Goal: Task Accomplishment & Management: Complete application form

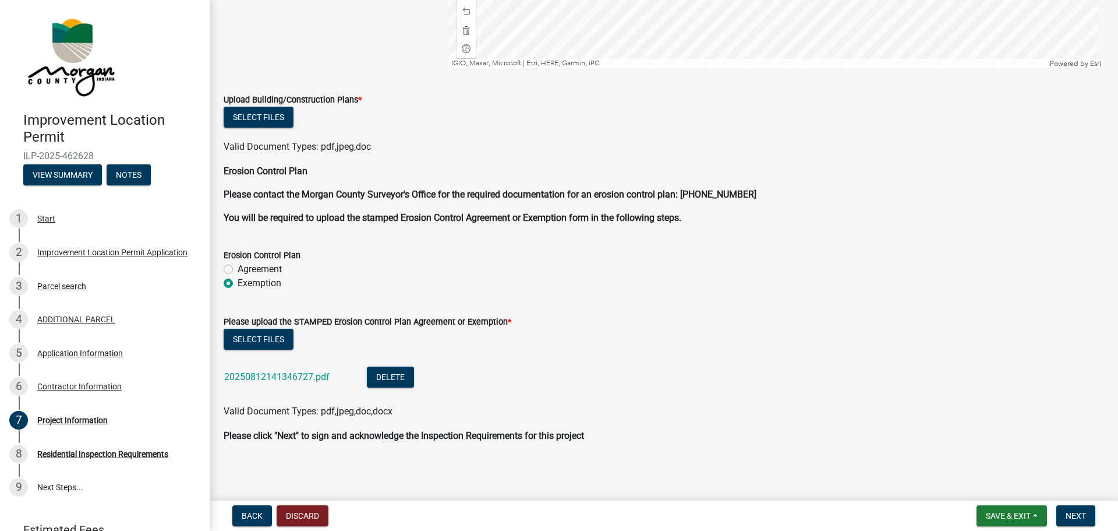
scroll to position [2273, 0]
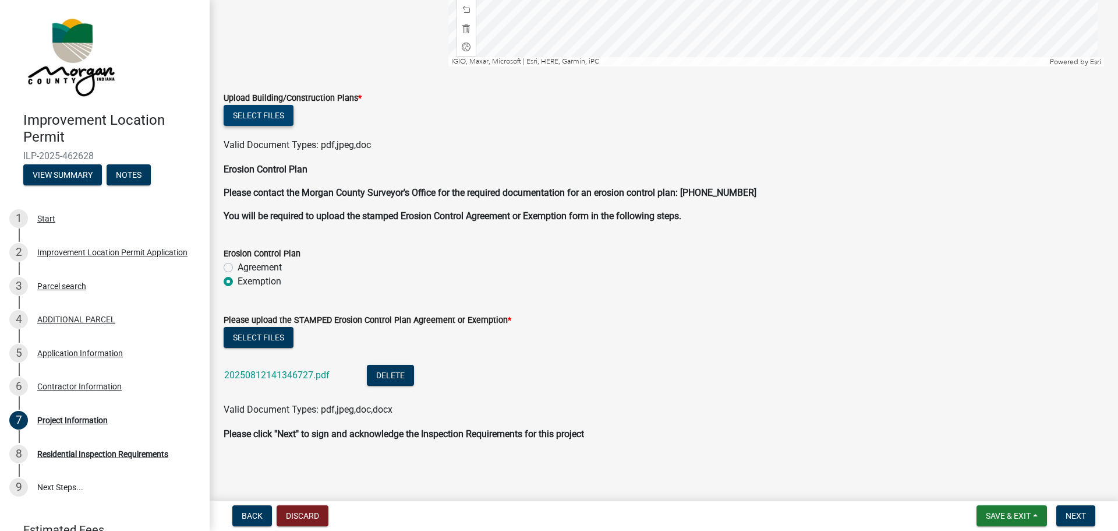
click at [256, 120] on button "Select files" at bounding box center [259, 115] width 70 height 21
click at [263, 118] on button "Select files" at bounding box center [259, 115] width 70 height 21
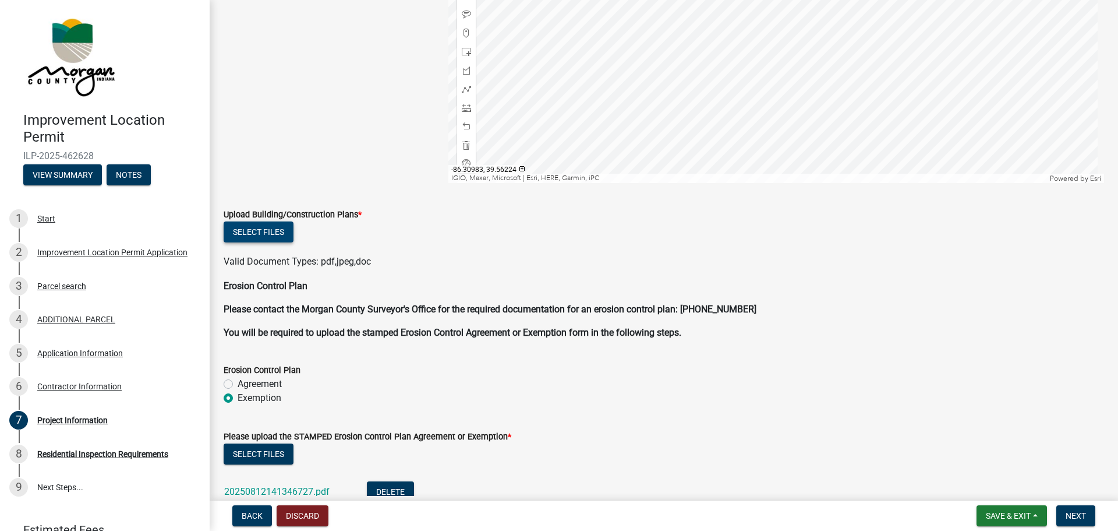
scroll to position [2215, 0]
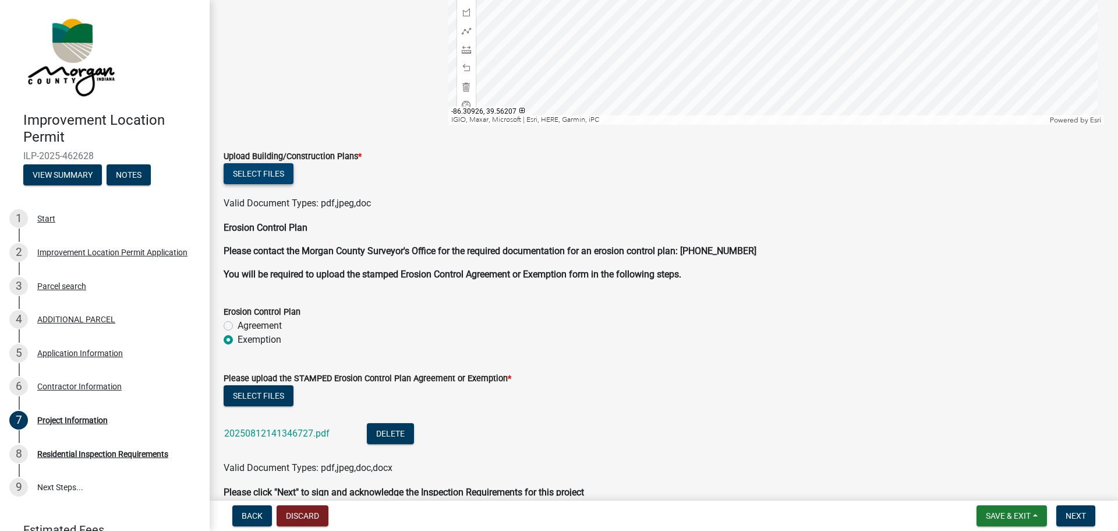
click at [264, 171] on button "Select files" at bounding box center [259, 173] width 70 height 21
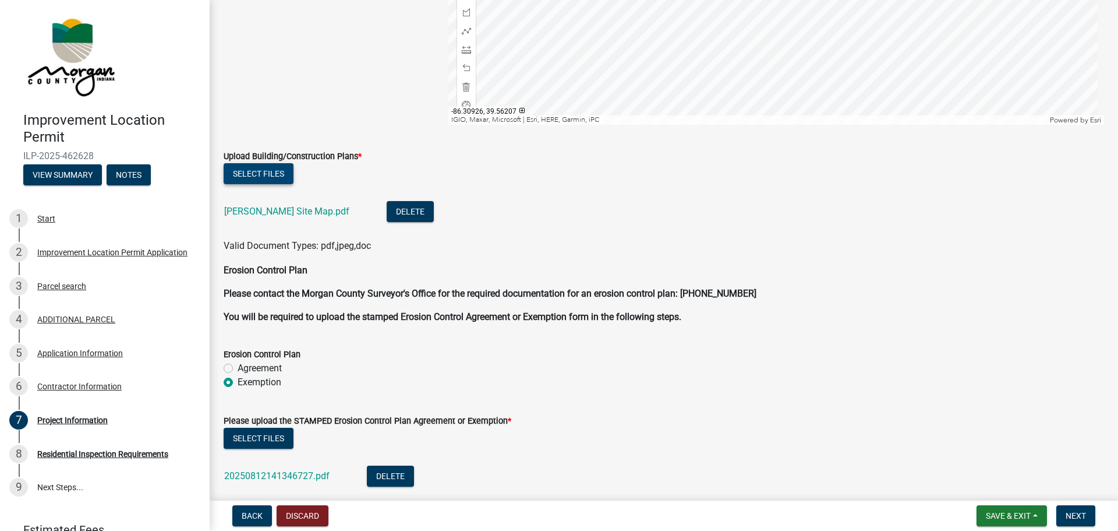
click at [253, 171] on button "Select files" at bounding box center [259, 173] width 70 height 21
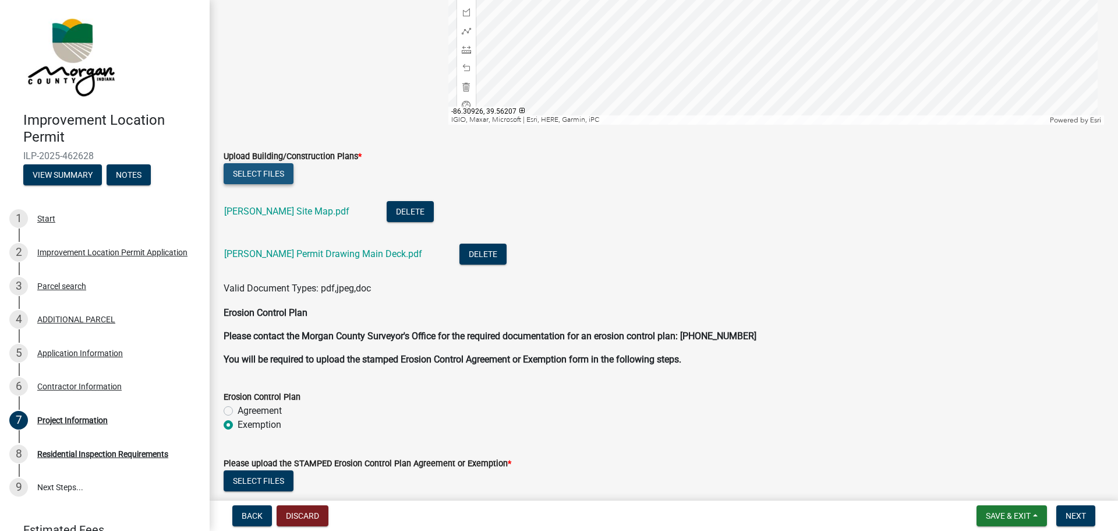
click at [262, 170] on button "Select files" at bounding box center [259, 173] width 70 height 21
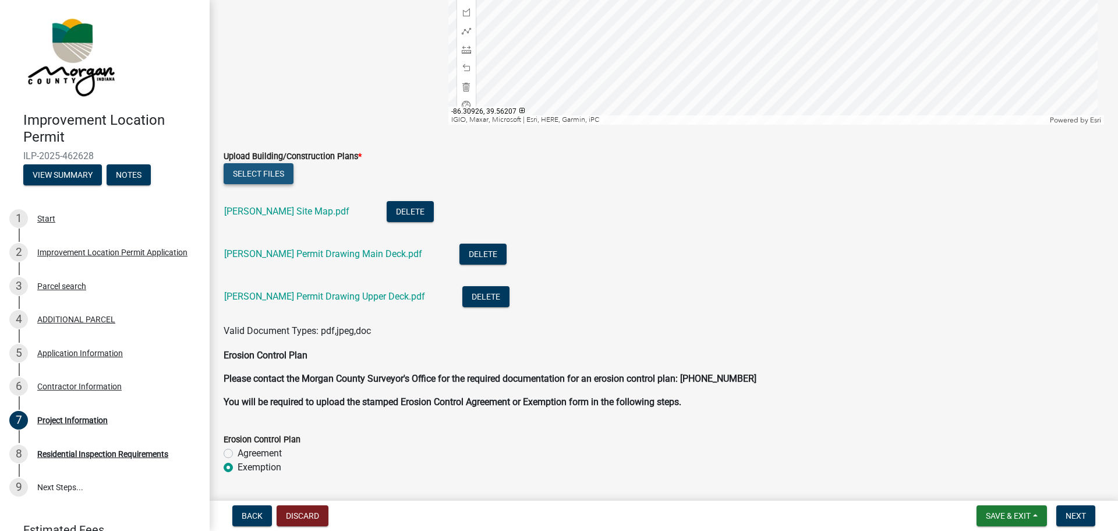
click at [261, 178] on button "Select files" at bounding box center [259, 173] width 70 height 21
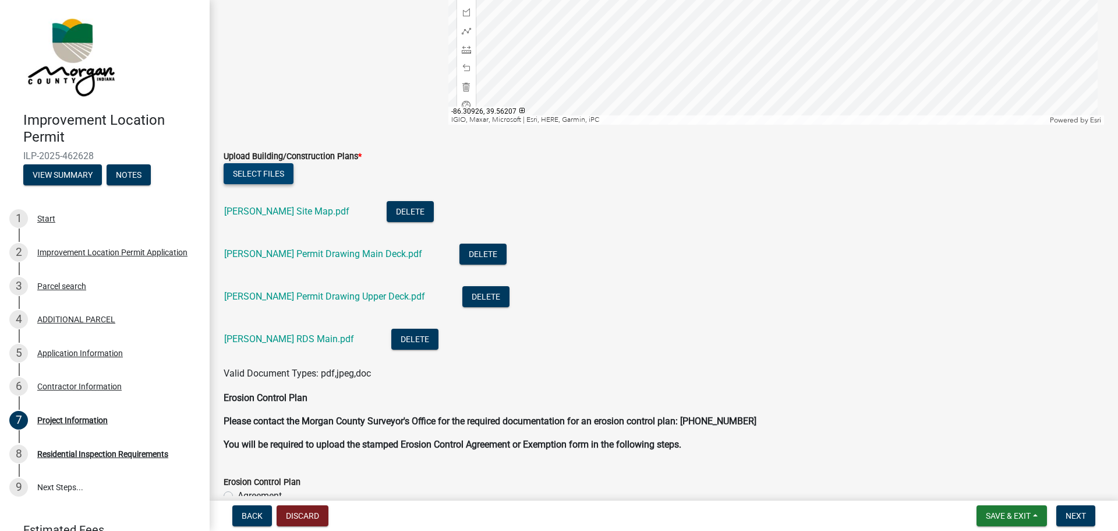
click at [256, 178] on button "Select files" at bounding box center [259, 173] width 70 height 21
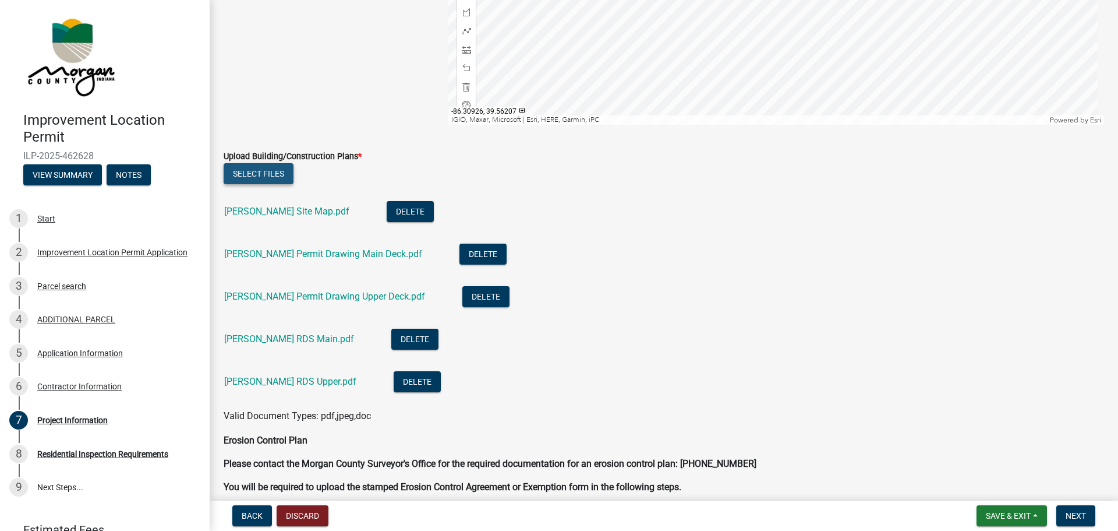
click at [263, 177] on button "Select files" at bounding box center [259, 173] width 70 height 21
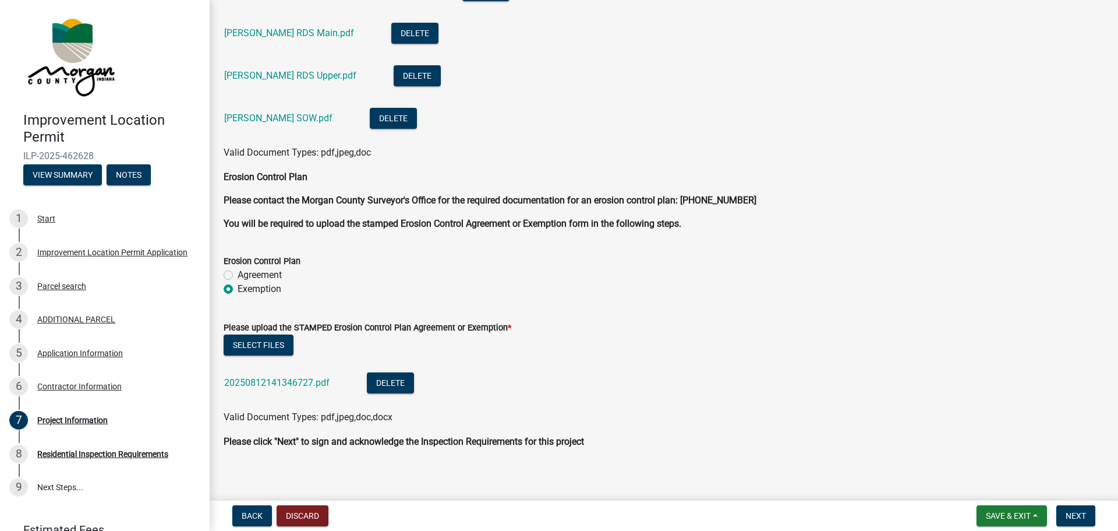
scroll to position [2528, 0]
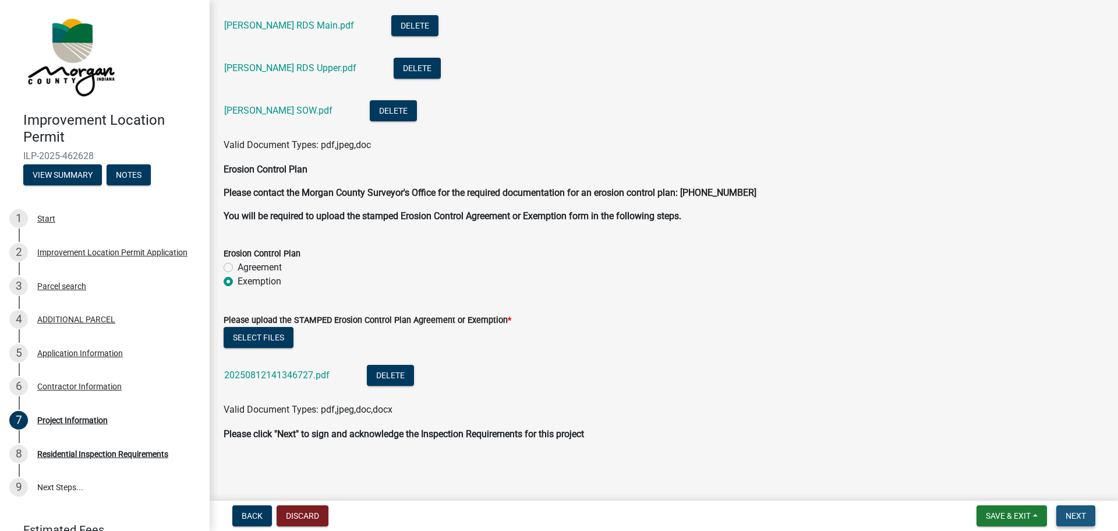
click at [1083, 520] on span "Next" at bounding box center [1076, 515] width 20 height 9
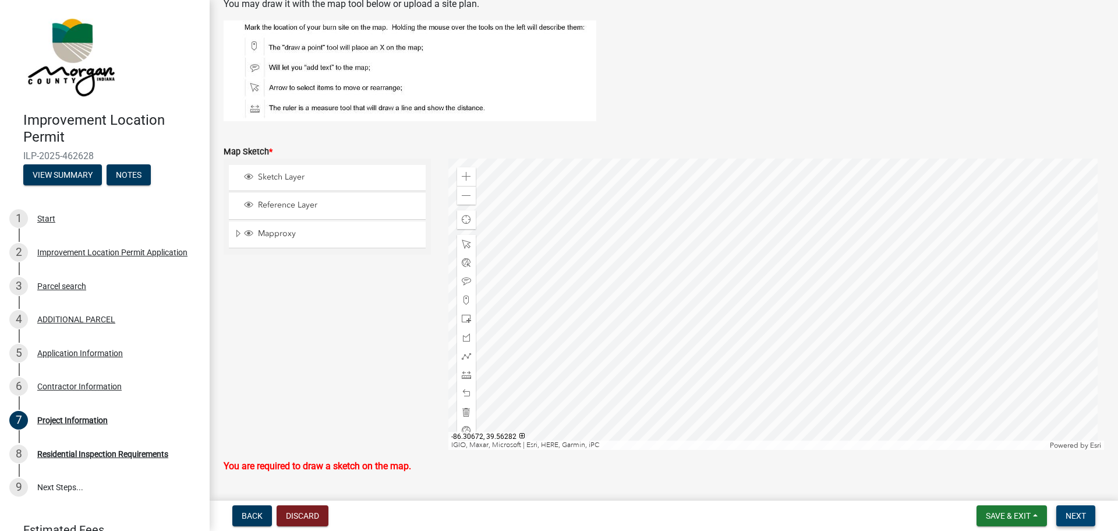
scroll to position [1867, 0]
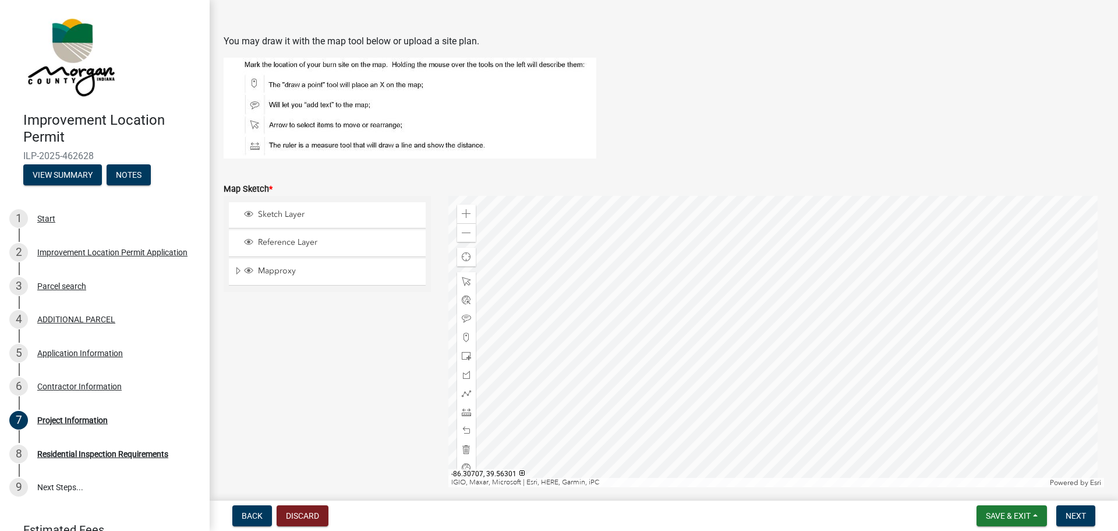
drag, startPoint x: 256, startPoint y: 81, endPoint x: 761, endPoint y: 328, distance: 561.8
click at [761, 328] on div at bounding box center [776, 341] width 656 height 291
click at [765, 328] on div at bounding box center [776, 341] width 656 height 291
click at [766, 330] on div at bounding box center [776, 341] width 656 height 291
click at [764, 330] on div at bounding box center [776, 341] width 656 height 291
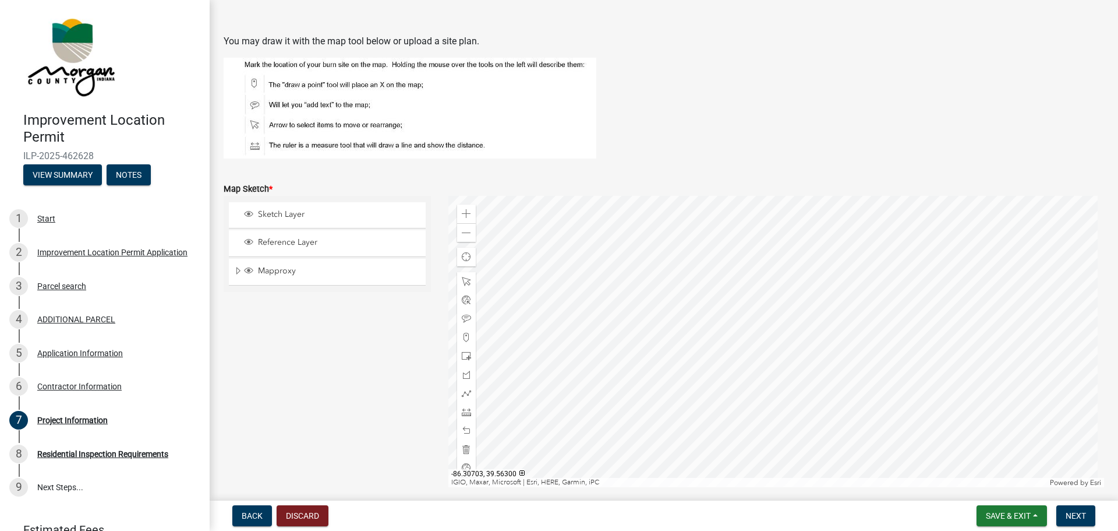
click at [764, 330] on div at bounding box center [776, 341] width 656 height 291
click at [298, 211] on span "Sketch Layer" at bounding box center [338, 214] width 167 height 10
click at [253, 81] on img at bounding box center [410, 108] width 373 height 101
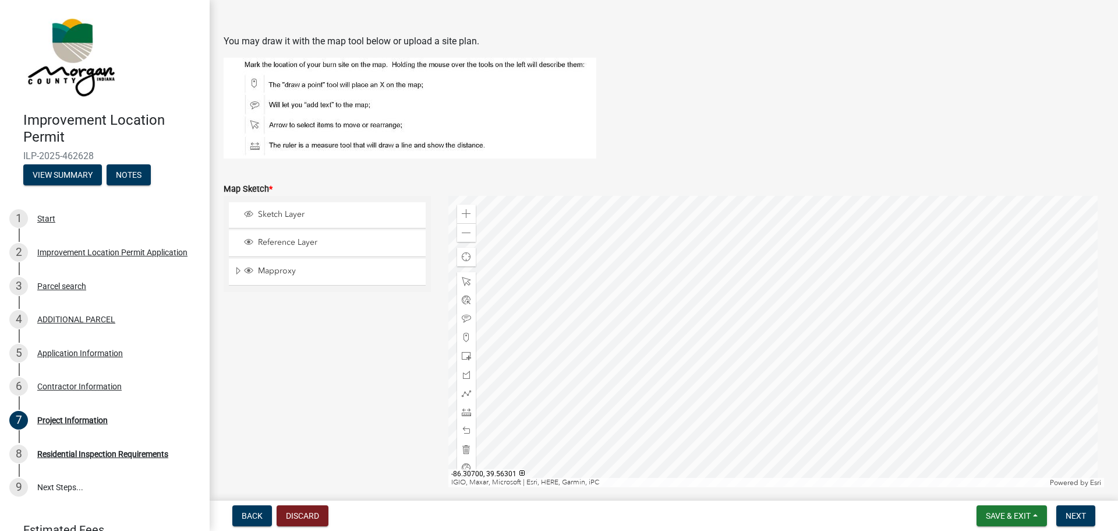
click at [768, 328] on div "Zoom in Zoom out Find my location IGIO, Maxar, Microsoft | Esri, HERE, Garmin, …" at bounding box center [776, 341] width 656 height 291
drag, startPoint x: 466, startPoint y: 336, endPoint x: 530, endPoint y: 331, distance: 64.3
click at [766, 327] on div at bounding box center [776, 341] width 656 height 291
click at [463, 334] on span at bounding box center [466, 337] width 9 height 9
click at [498, 339] on div at bounding box center [776, 341] width 656 height 291
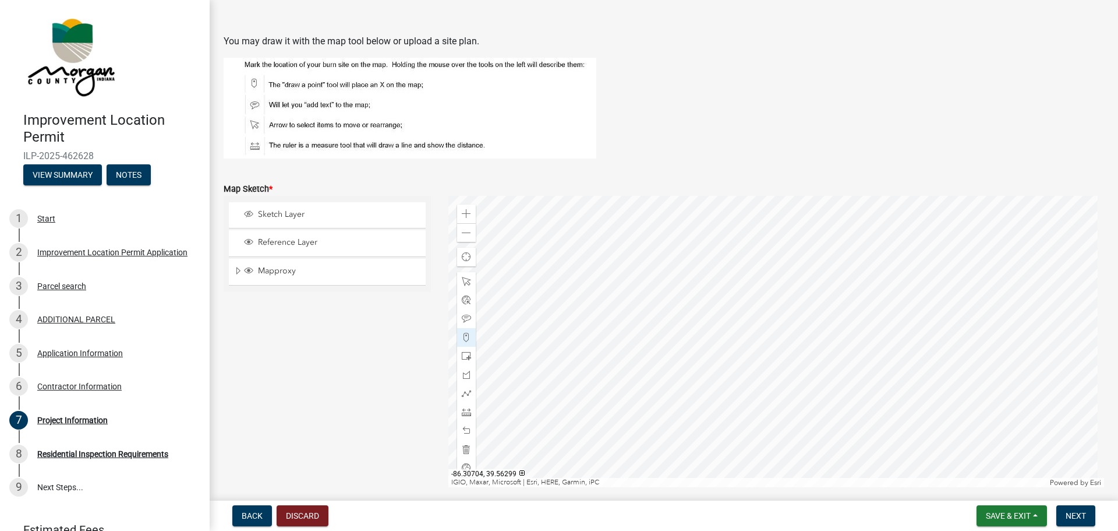
click at [764, 330] on div at bounding box center [776, 341] width 656 height 291
click at [762, 342] on div at bounding box center [776, 341] width 656 height 291
click at [763, 348] on div at bounding box center [776, 341] width 656 height 291
click at [768, 344] on div at bounding box center [776, 341] width 656 height 291
click at [765, 344] on div at bounding box center [776, 341] width 656 height 291
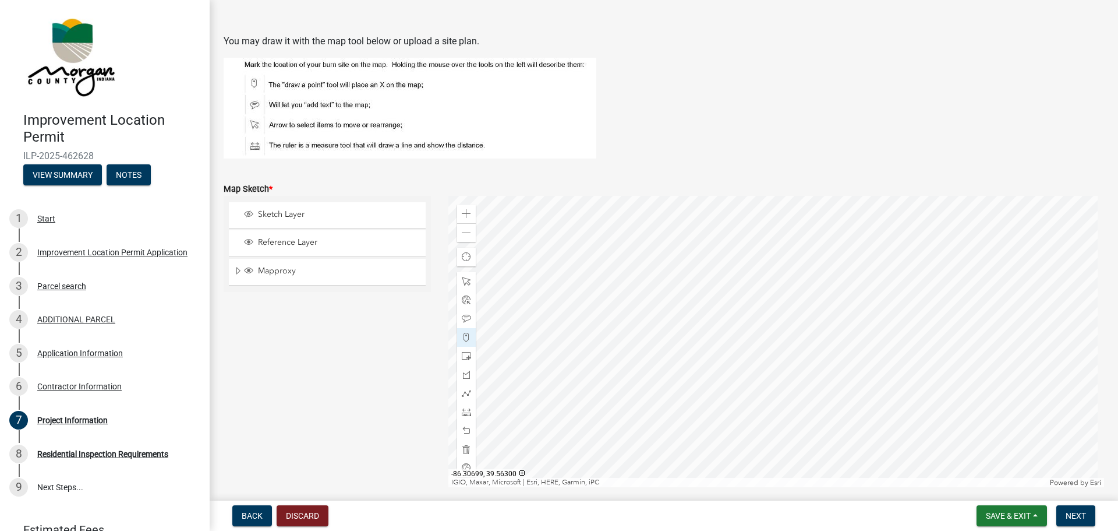
click at [772, 341] on div at bounding box center [776, 341] width 656 height 291
click at [762, 341] on div at bounding box center [776, 341] width 656 height 291
click at [766, 345] on div at bounding box center [776, 341] width 656 height 291
click at [467, 281] on span at bounding box center [466, 281] width 9 height 9
click at [462, 335] on span at bounding box center [466, 337] width 9 height 9
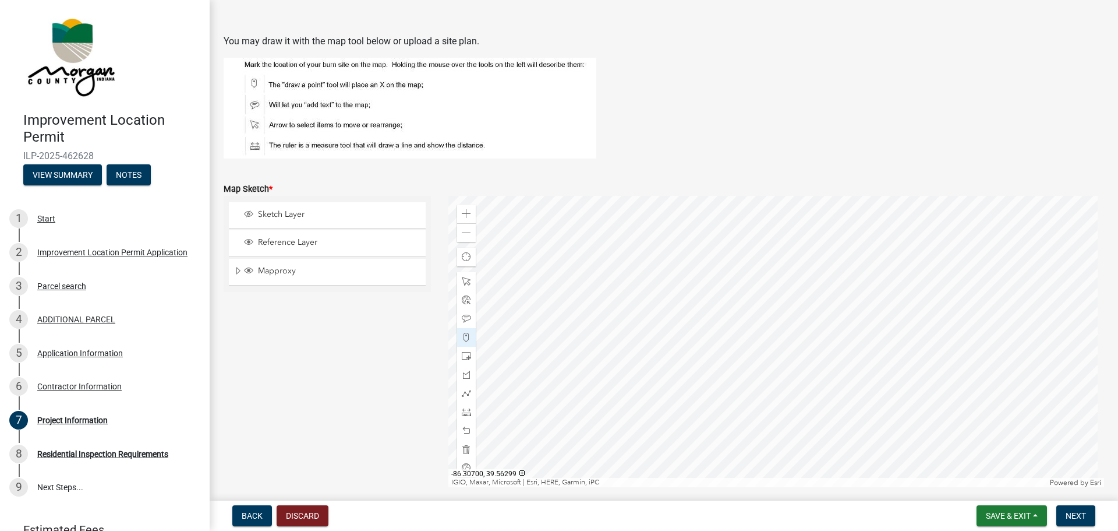
click at [770, 343] on div at bounding box center [776, 341] width 656 height 291
click at [763, 349] on div at bounding box center [776, 341] width 656 height 291
click at [797, 196] on div at bounding box center [776, 341] width 656 height 291
click at [291, 209] on span "Sketch Layer" at bounding box center [338, 214] width 167 height 10
click at [515, 326] on div at bounding box center [776, 341] width 656 height 291
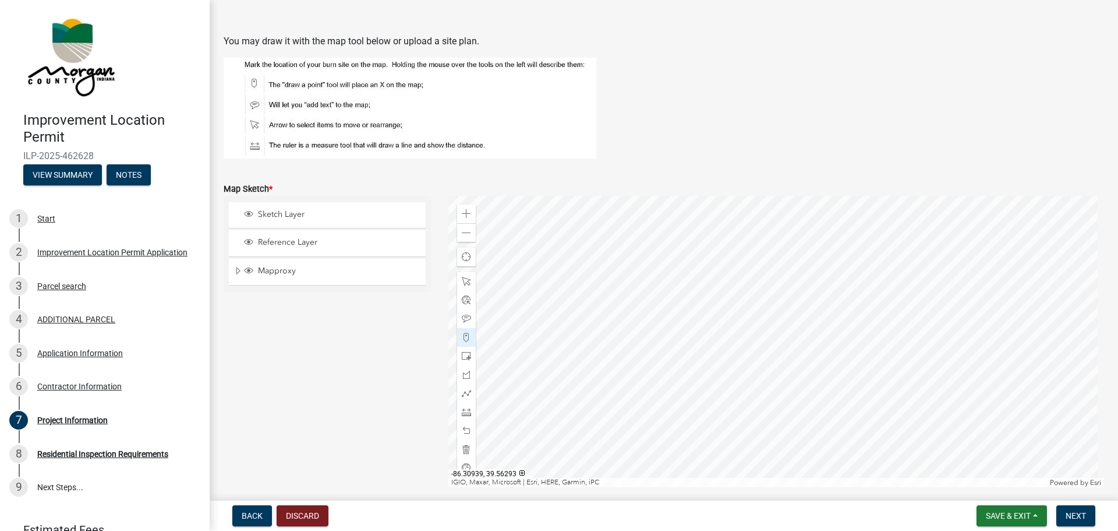
click at [510, 331] on div at bounding box center [776, 341] width 656 height 291
click at [465, 450] on span at bounding box center [466, 448] width 9 height 9
click at [778, 323] on div at bounding box center [776, 341] width 656 height 291
click at [462, 354] on span at bounding box center [466, 355] width 9 height 9
click at [777, 324] on div at bounding box center [776, 341] width 656 height 291
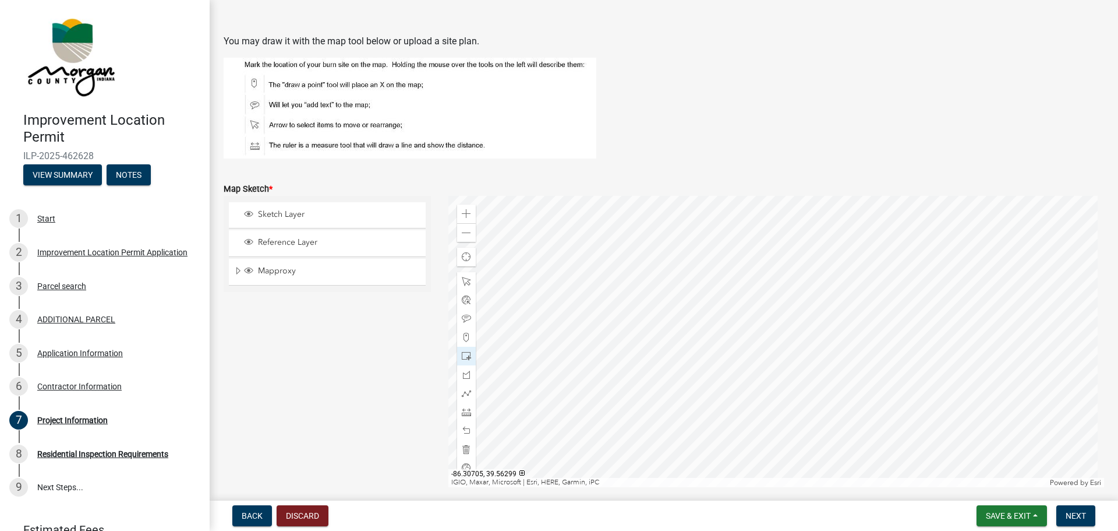
click at [775, 322] on div at bounding box center [776, 341] width 656 height 291
click at [772, 319] on div at bounding box center [776, 341] width 656 height 291
click at [469, 449] on div at bounding box center [466, 449] width 19 height 19
click at [797, 326] on div at bounding box center [776, 341] width 656 height 291
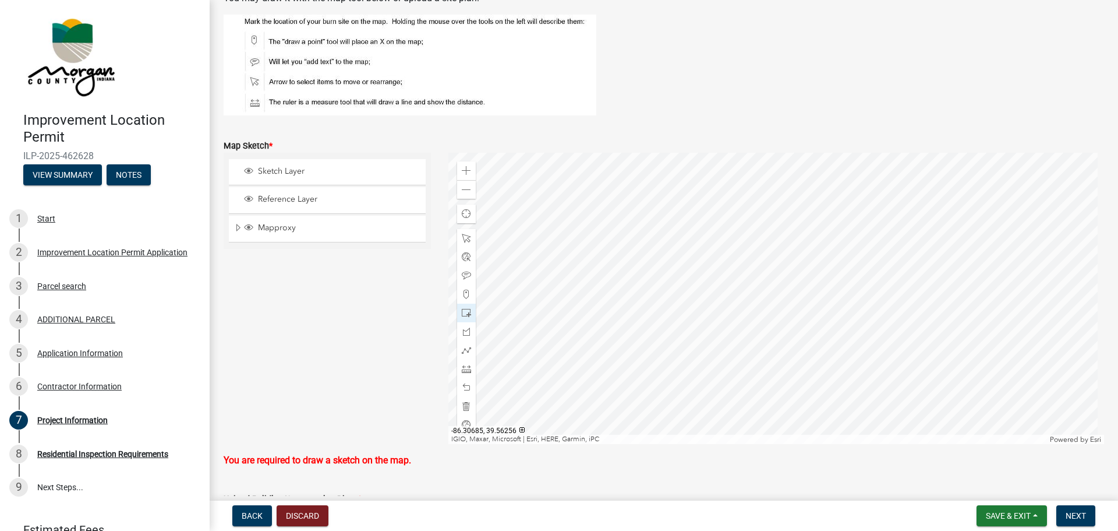
scroll to position [1925, 0]
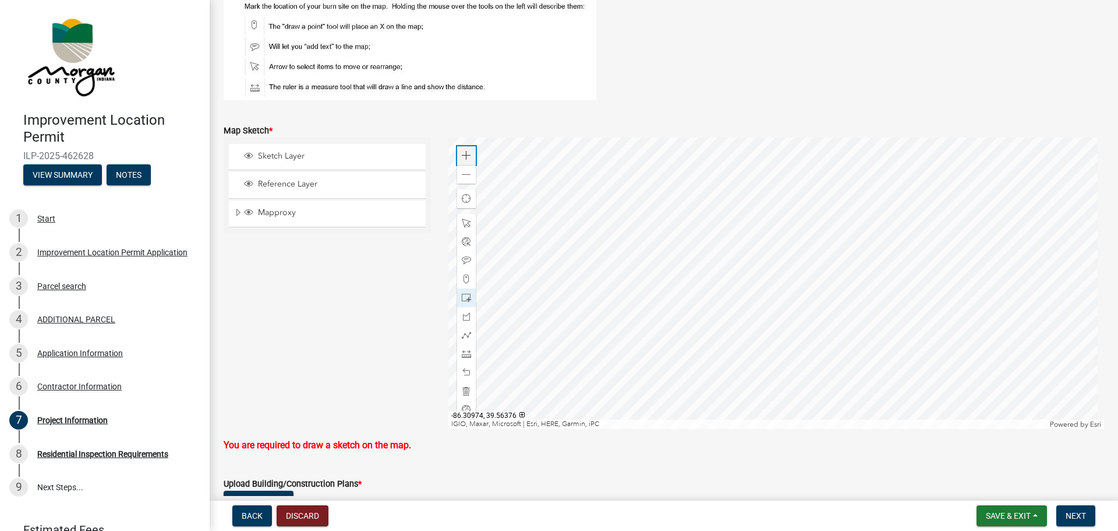
click at [462, 154] on span at bounding box center [466, 155] width 9 height 9
click at [467, 354] on span at bounding box center [466, 353] width 9 height 9
click at [806, 224] on div at bounding box center [776, 282] width 656 height 291
click at [804, 235] on div at bounding box center [776, 282] width 656 height 291
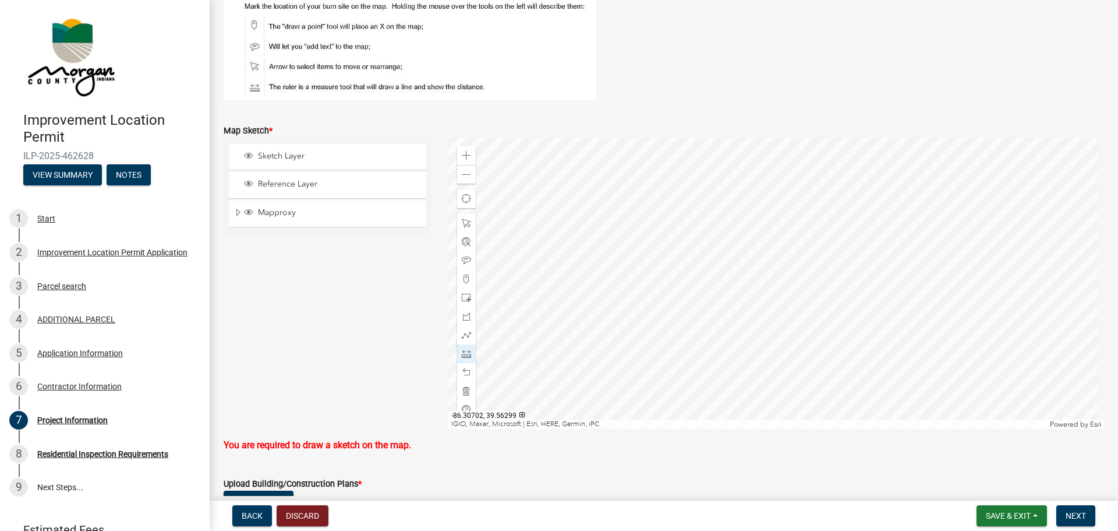
click at [825, 236] on div at bounding box center [776, 282] width 656 height 291
click at [824, 222] on div at bounding box center [776, 282] width 656 height 291
click at [803, 224] on div at bounding box center [776, 282] width 656 height 291
click at [803, 235] on div at bounding box center [776, 282] width 656 height 291
click at [465, 221] on span at bounding box center [466, 222] width 9 height 9
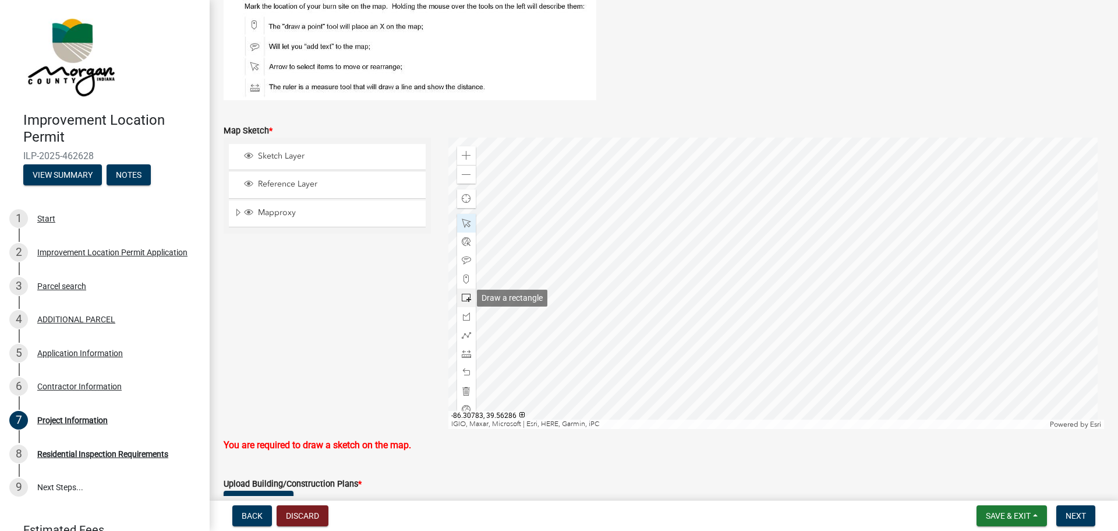
click at [464, 299] on span at bounding box center [466, 297] width 9 height 9
click at [803, 222] on div at bounding box center [776, 282] width 656 height 291
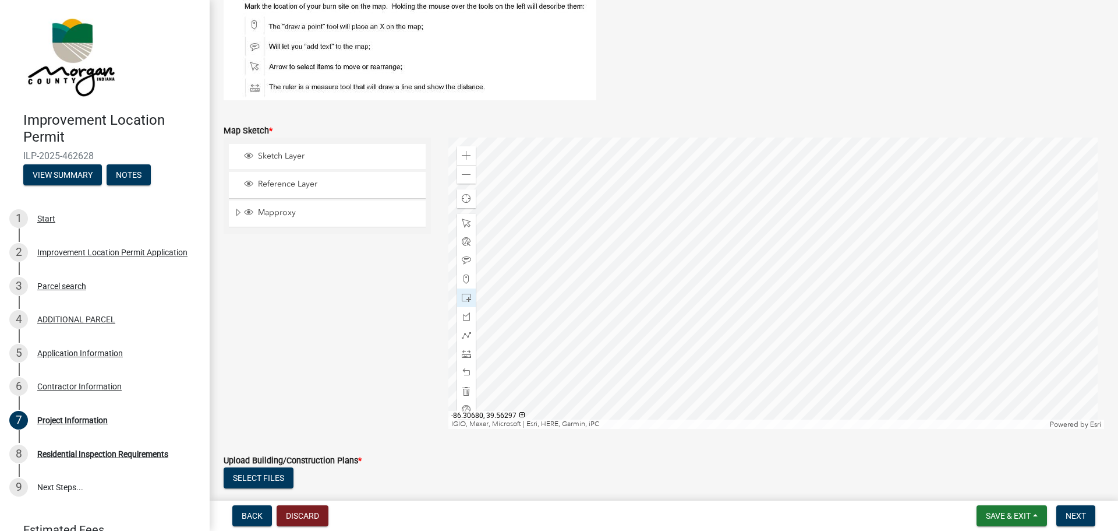
click at [920, 245] on div at bounding box center [776, 282] width 656 height 291
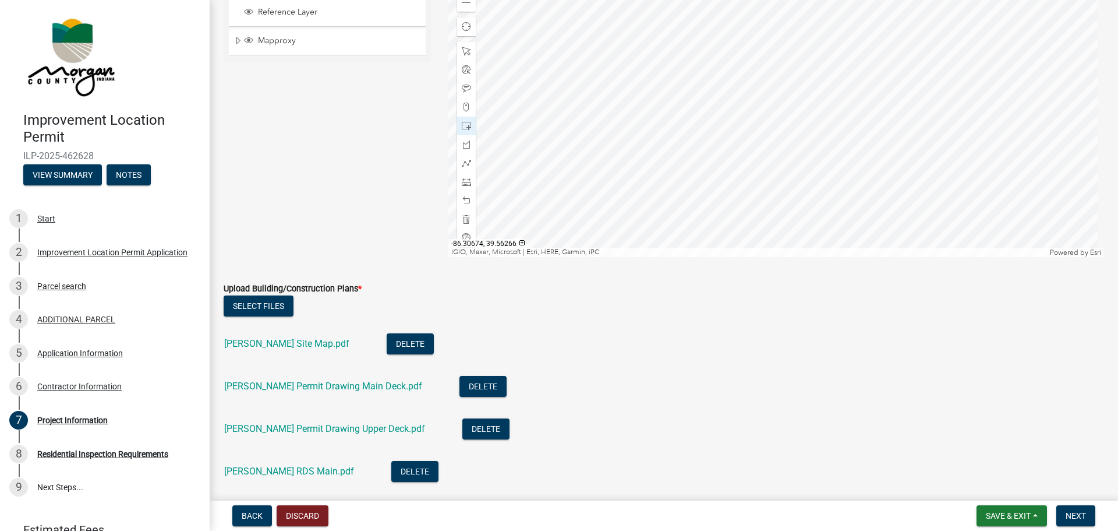
scroll to position [2100, 0]
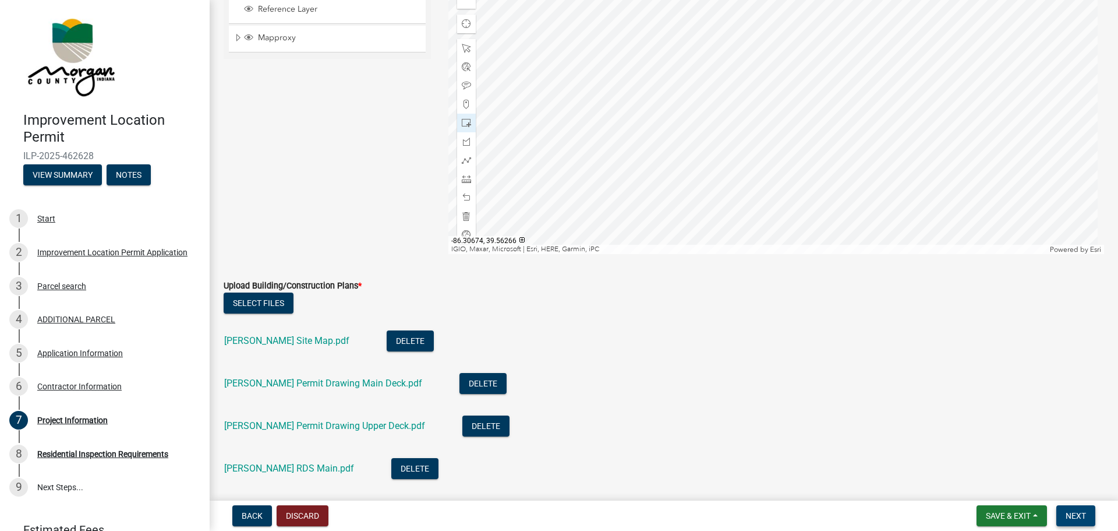
click at [1084, 514] on span "Next" at bounding box center [1076, 515] width 20 height 9
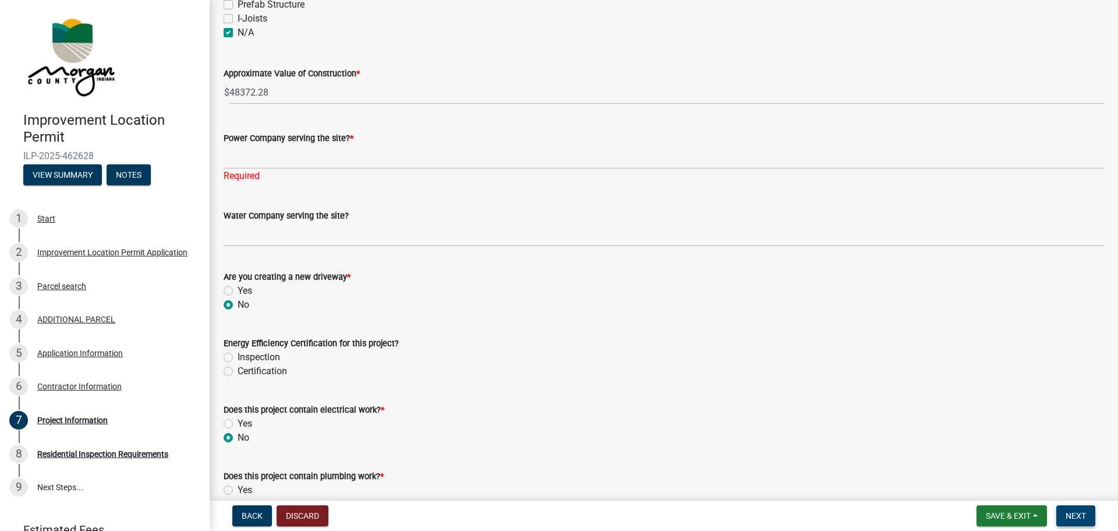
scroll to position [993, 0]
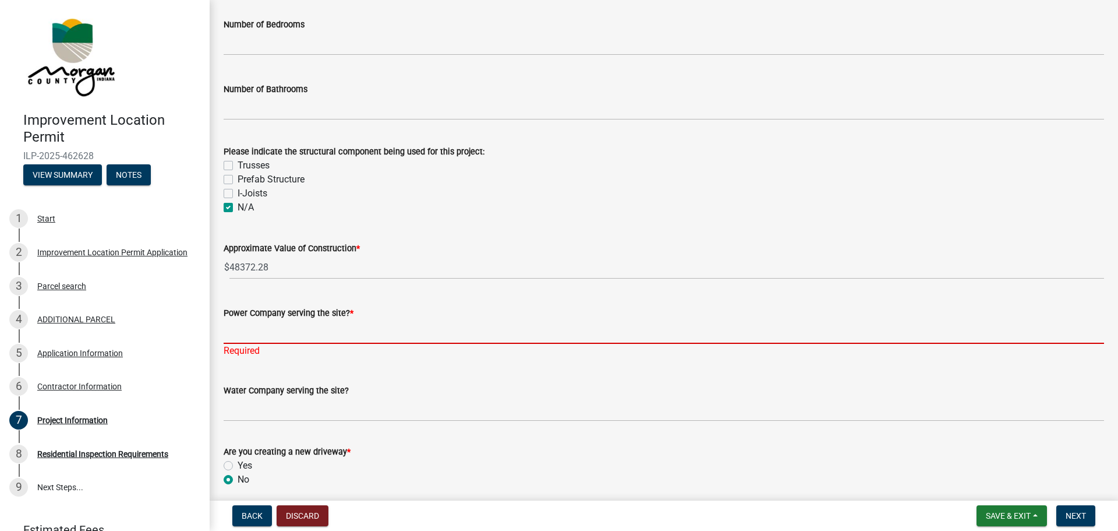
click at [289, 323] on input "Power Company serving the site? *" at bounding box center [664, 332] width 881 height 24
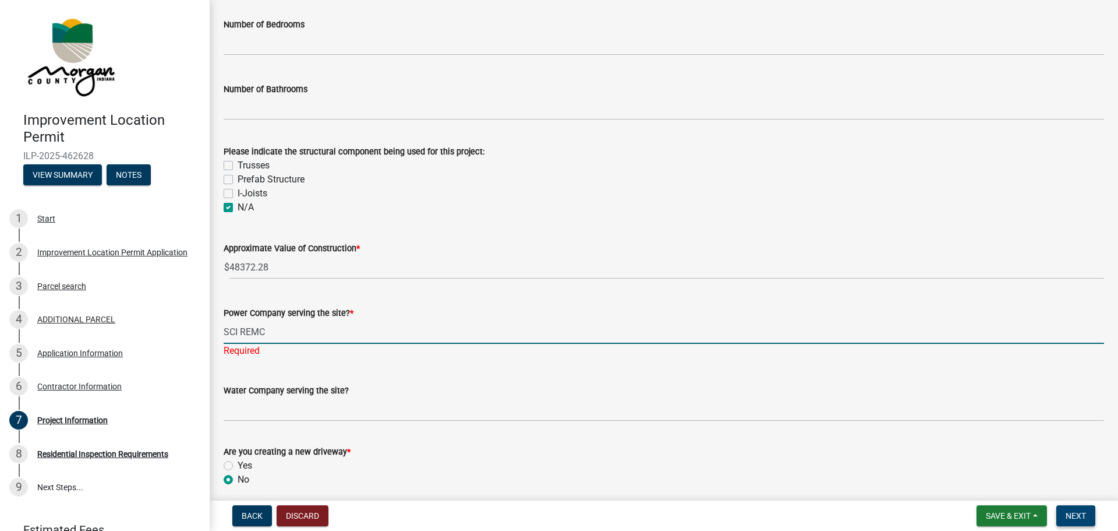
type input "SCI REMC"
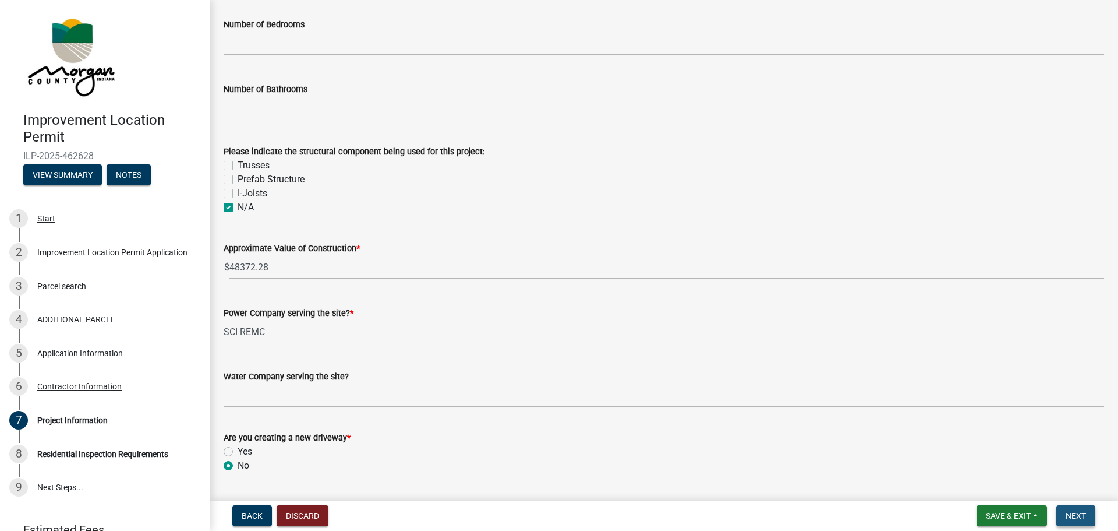
click at [1066, 514] on span "Next" at bounding box center [1076, 515] width 20 height 9
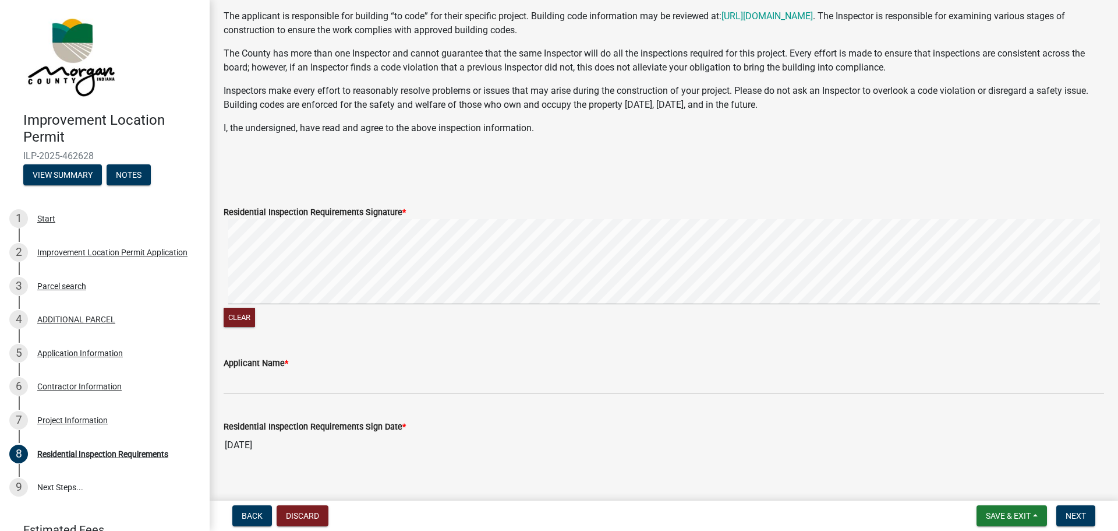
scroll to position [219, 0]
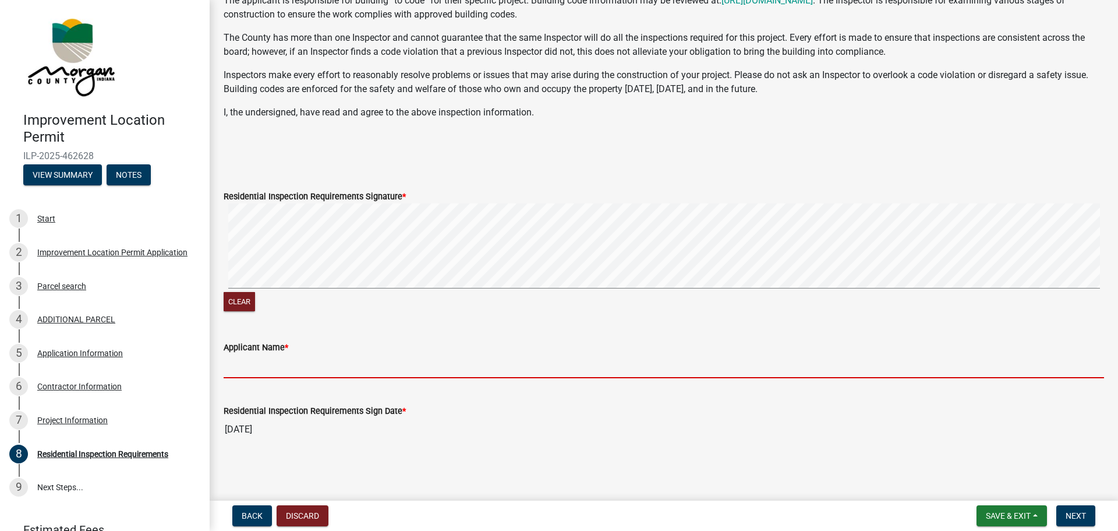
click at [296, 363] on input "Applicant Name *" at bounding box center [664, 366] width 881 height 24
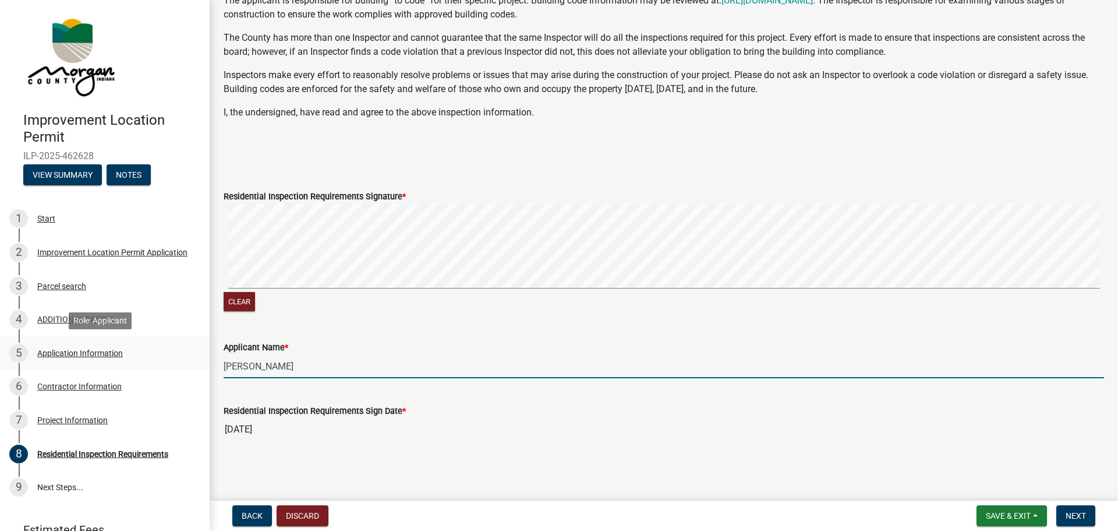
type input "[PERSON_NAME]"
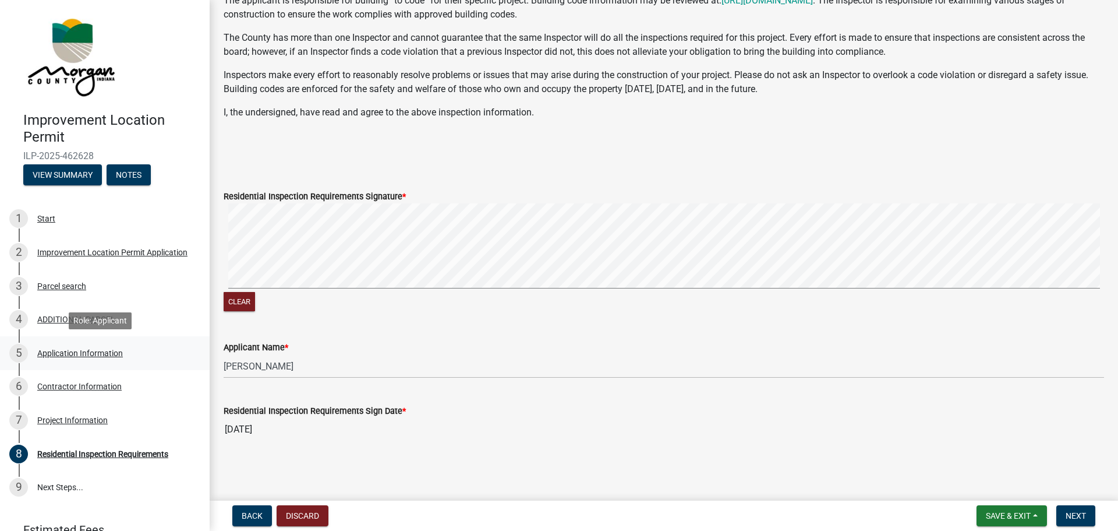
click at [62, 353] on div "Application Information" at bounding box center [80, 353] width 86 height 8
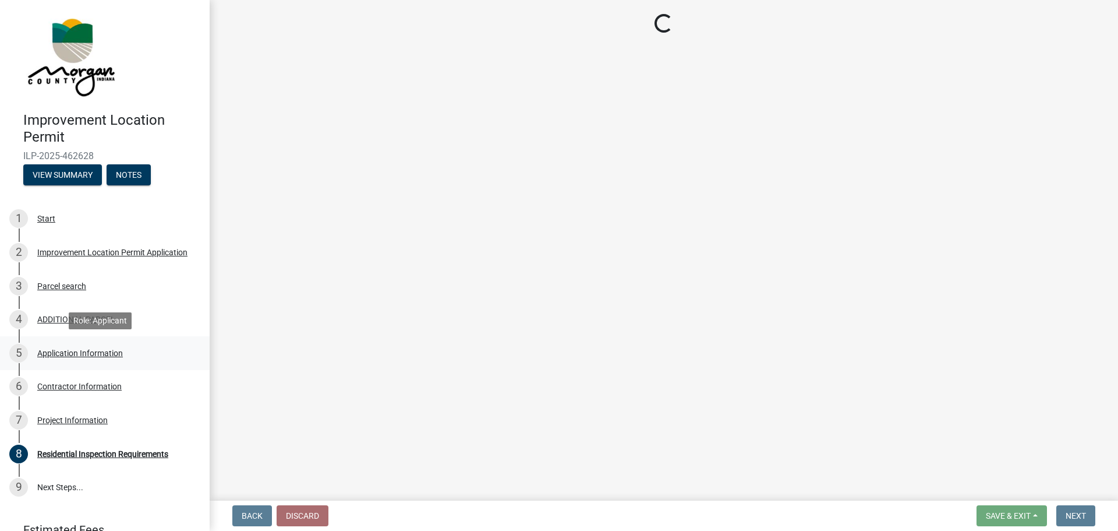
scroll to position [0, 0]
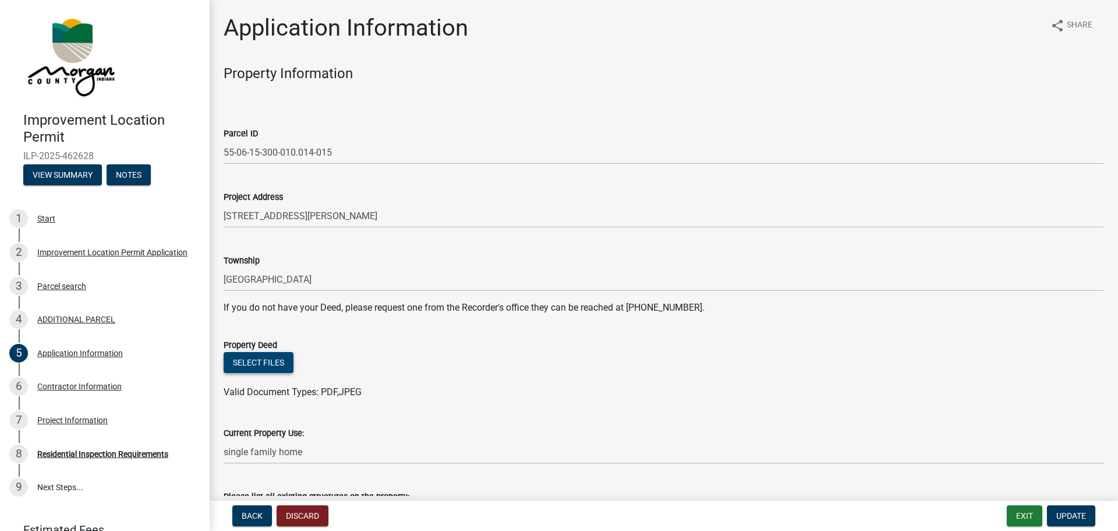
click at [263, 363] on button "Select files" at bounding box center [259, 362] width 70 height 21
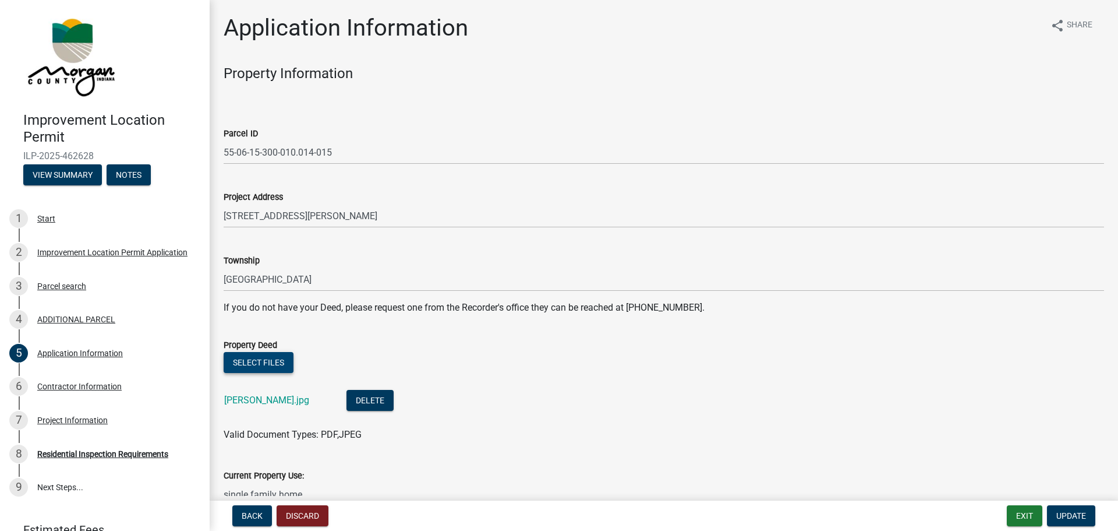
click at [265, 368] on button "Select files" at bounding box center [259, 362] width 70 height 21
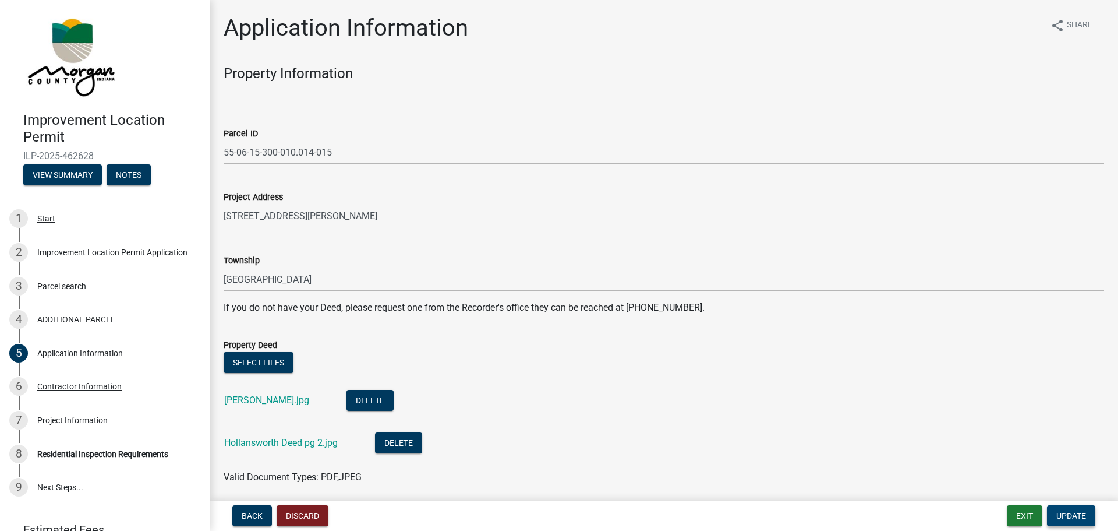
click at [1076, 517] on span "Update" at bounding box center [1071, 515] width 30 height 9
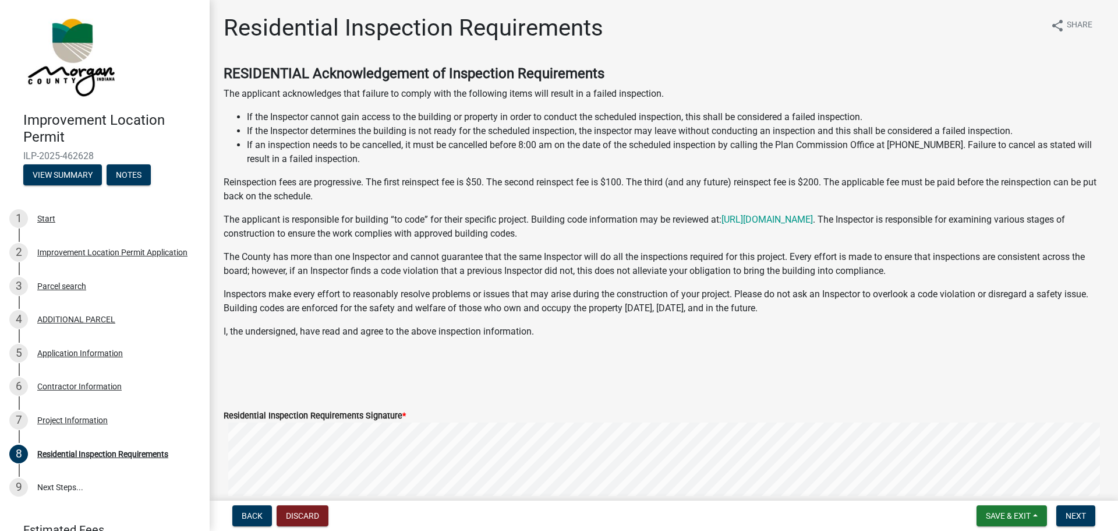
scroll to position [219, 0]
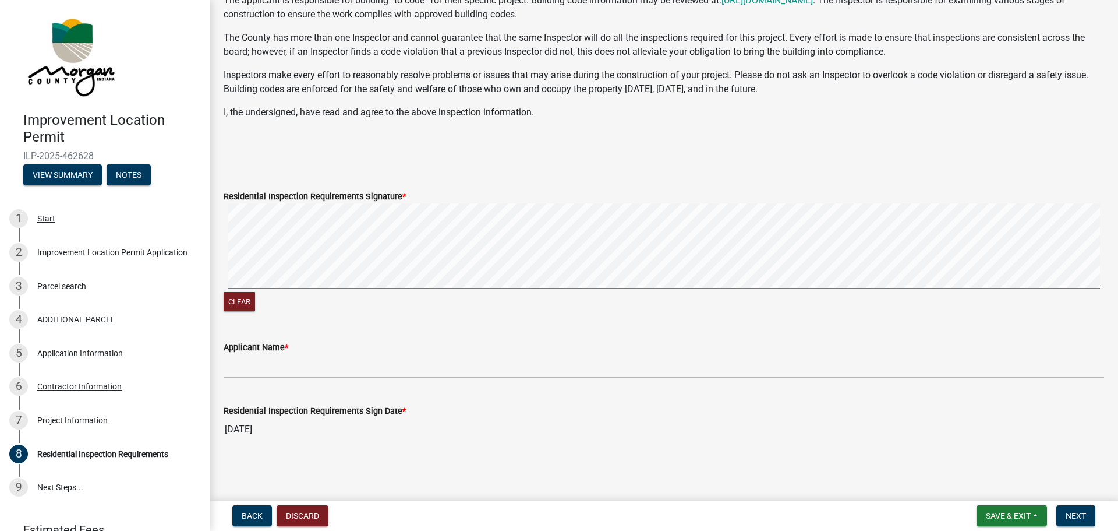
click at [513, 293] on div "Clear" at bounding box center [664, 258] width 881 height 111
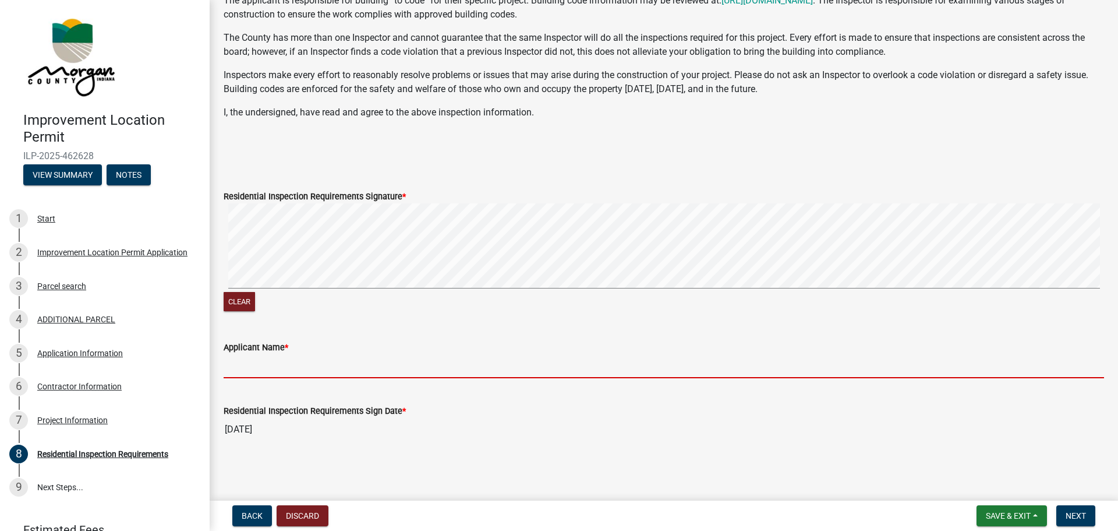
click at [268, 365] on input "Applicant Name *" at bounding box center [664, 366] width 881 height 24
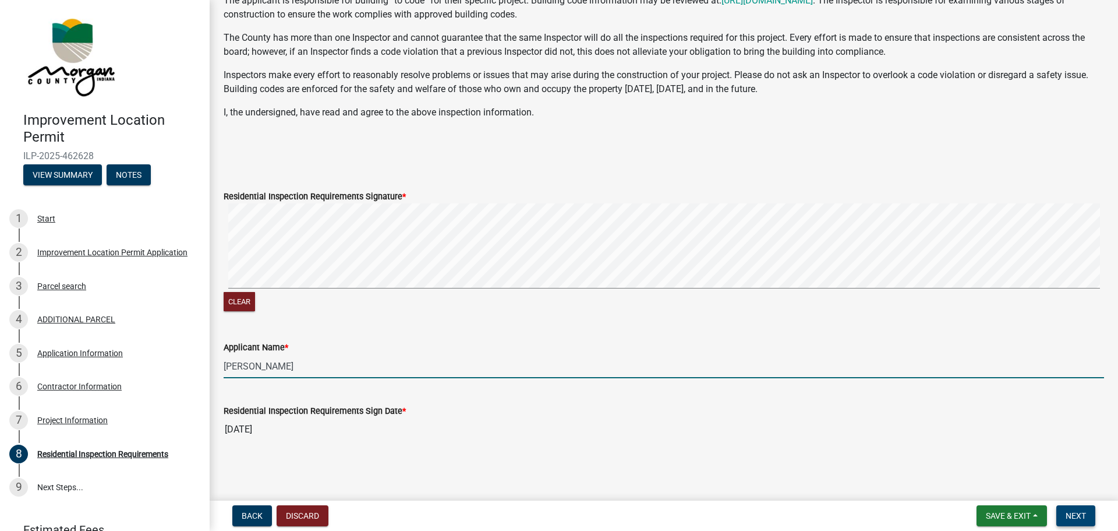
type input "[PERSON_NAME]"
click at [1066, 513] on span "Next" at bounding box center [1076, 515] width 20 height 9
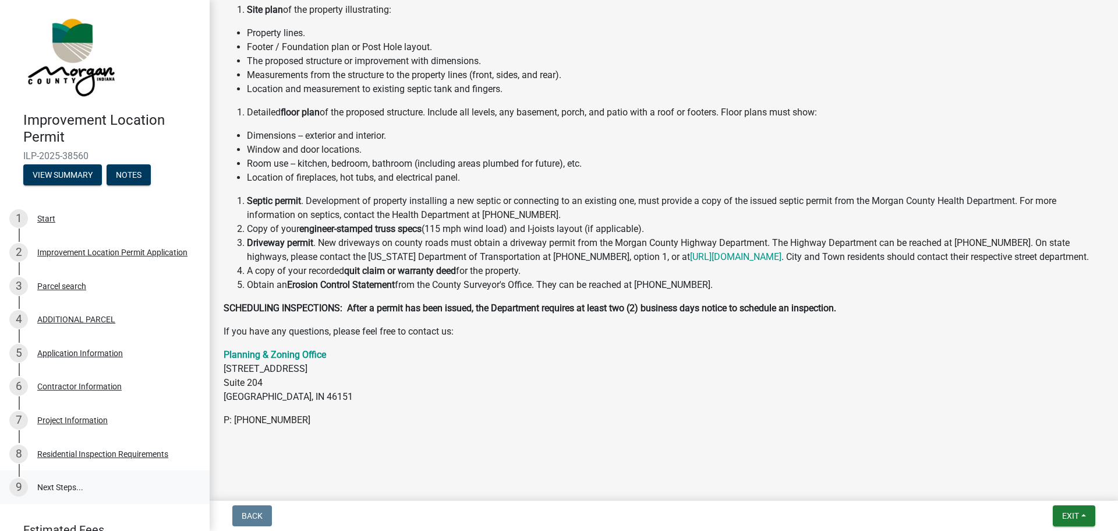
scroll to position [55, 0]
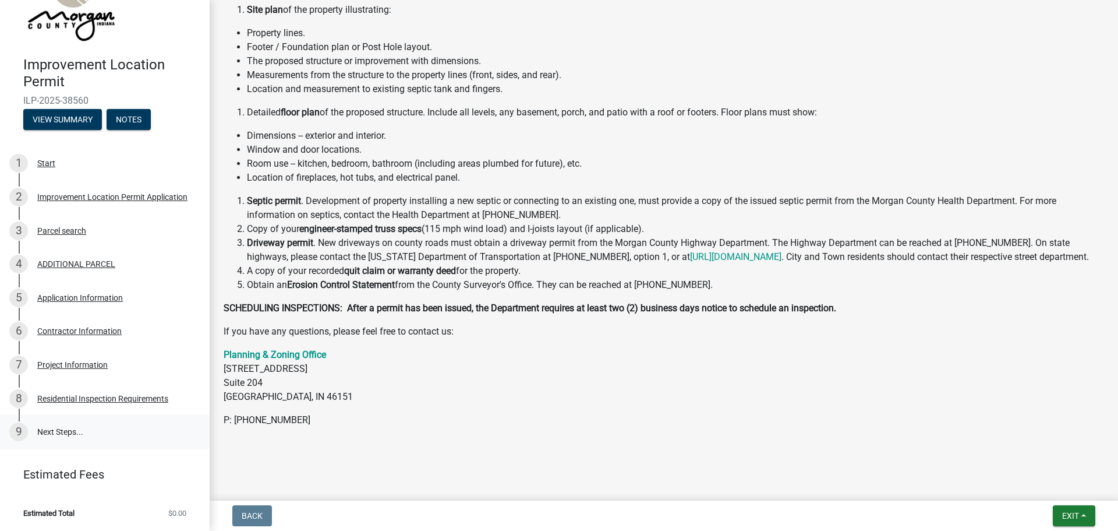
click at [76, 427] on link "9 Next Steps..." at bounding box center [105, 432] width 210 height 34
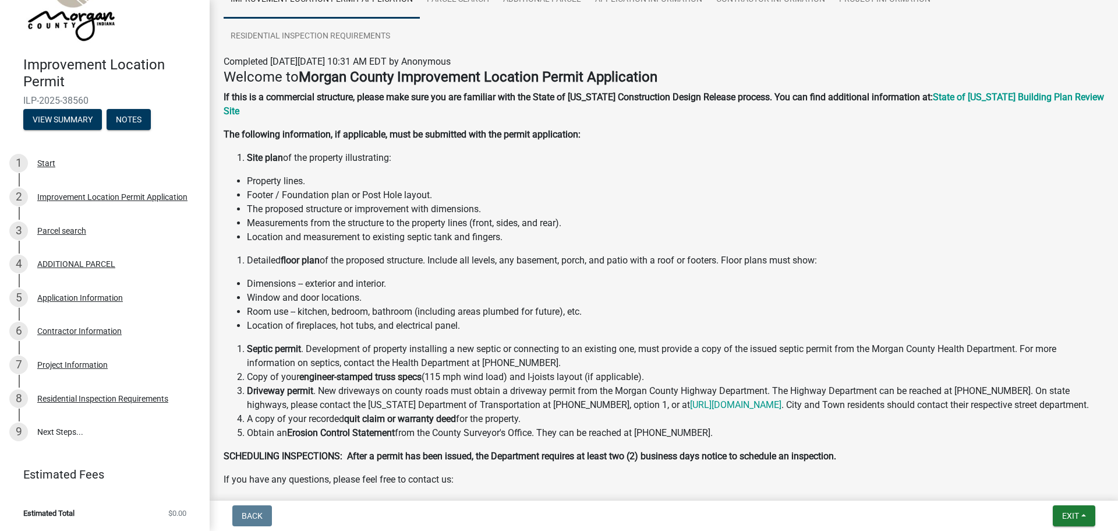
scroll to position [255, 0]
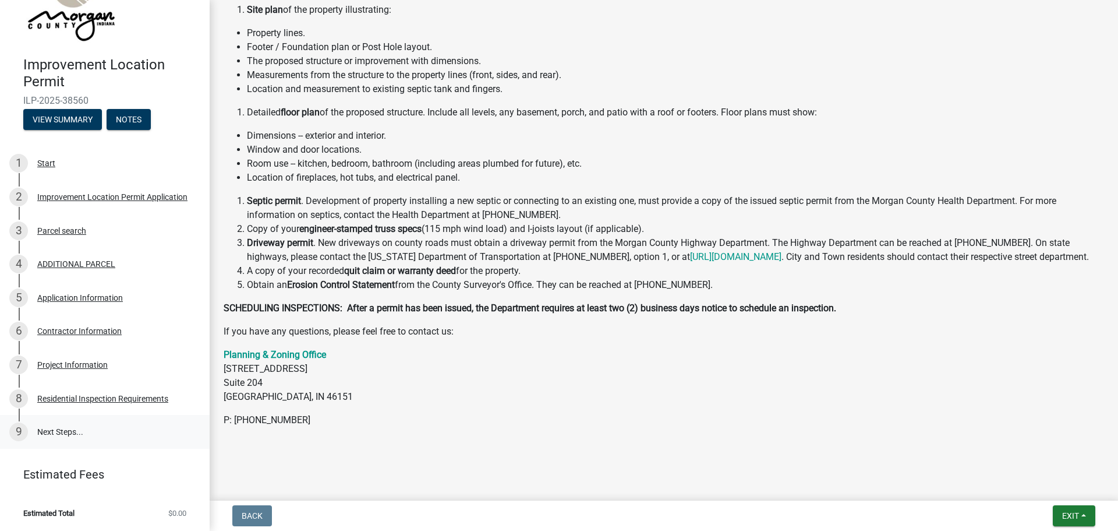
click at [55, 431] on link "9 Next Steps..." at bounding box center [105, 432] width 210 height 34
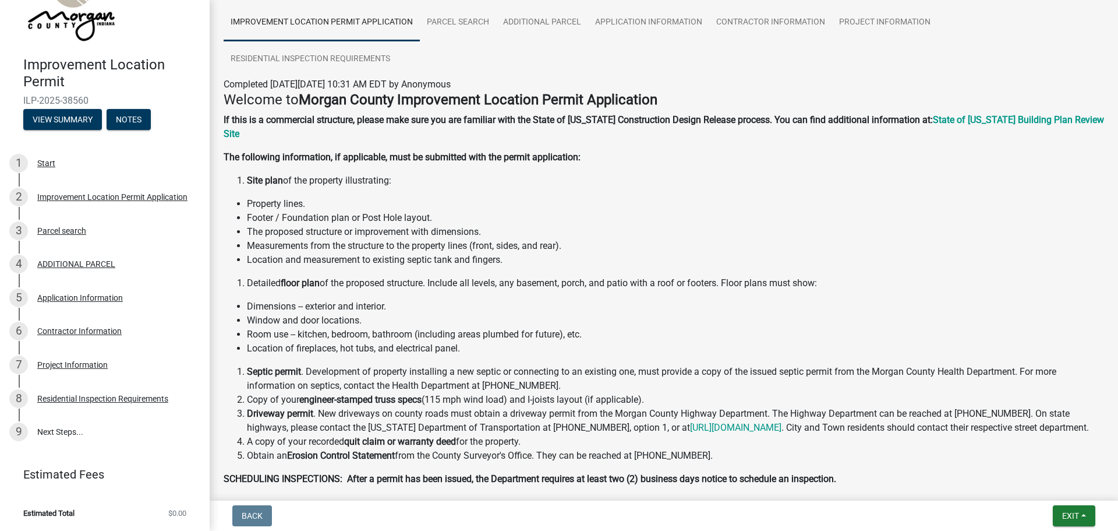
scroll to position [0, 0]
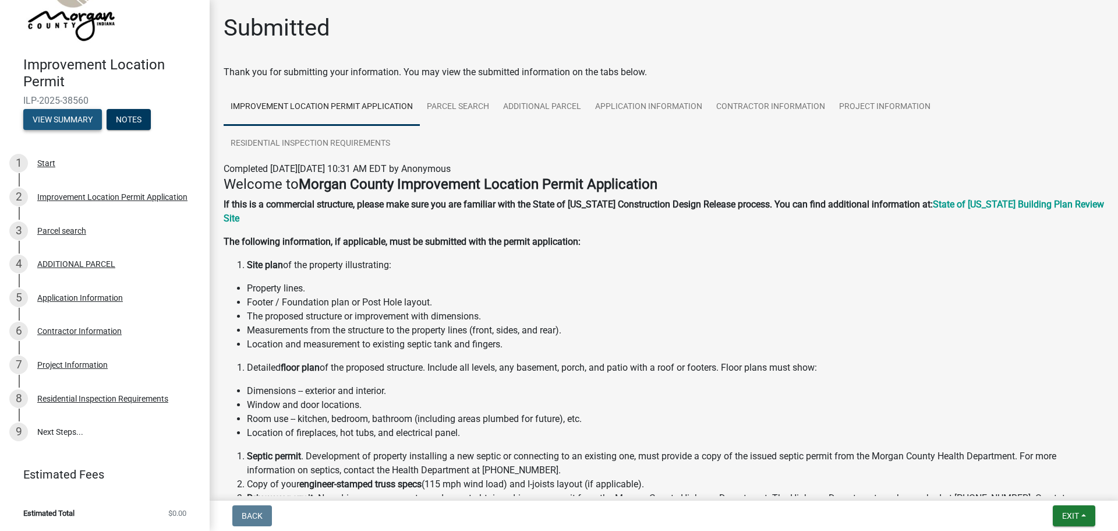
click at [72, 118] on button "View Summary" at bounding box center [62, 119] width 79 height 21
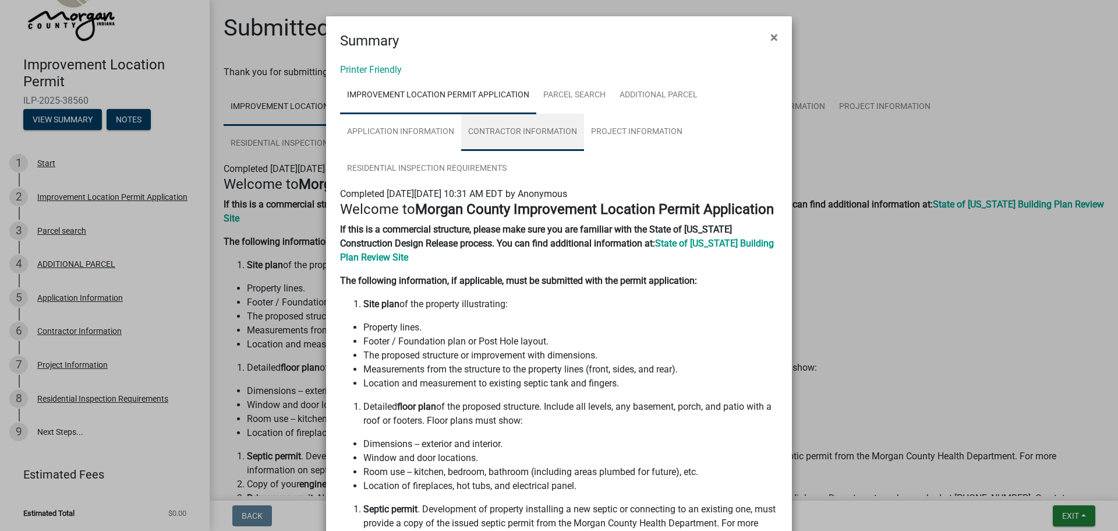
click at [493, 128] on link "Contractor Information" at bounding box center [522, 132] width 123 height 37
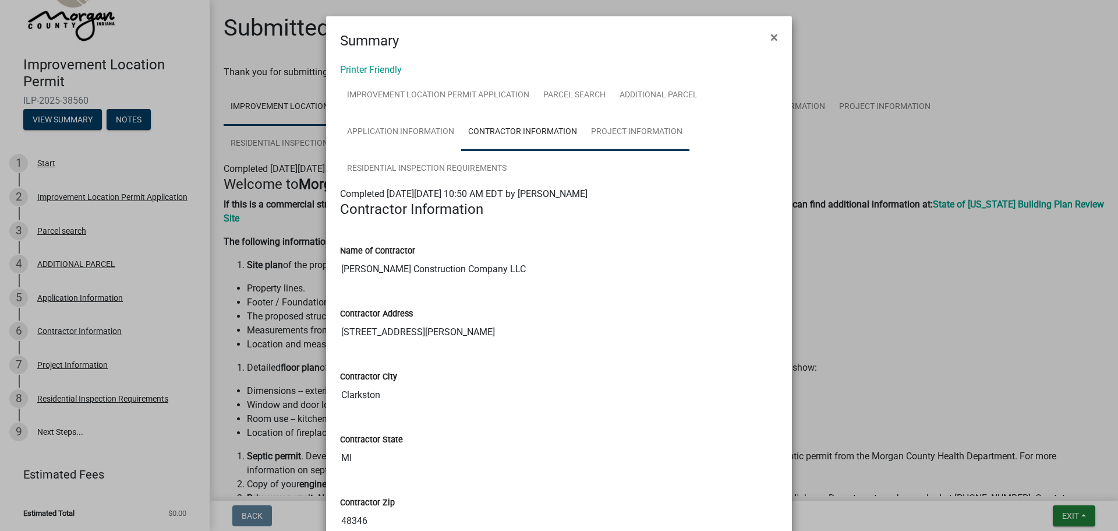
click at [632, 132] on link "Project Information" at bounding box center [636, 132] width 105 height 37
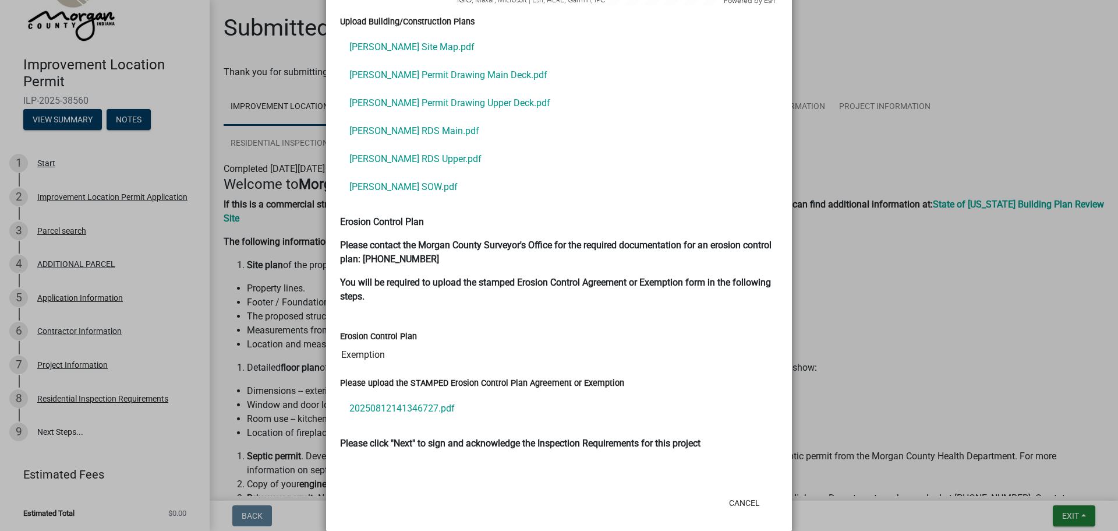
scroll to position [2395, 0]
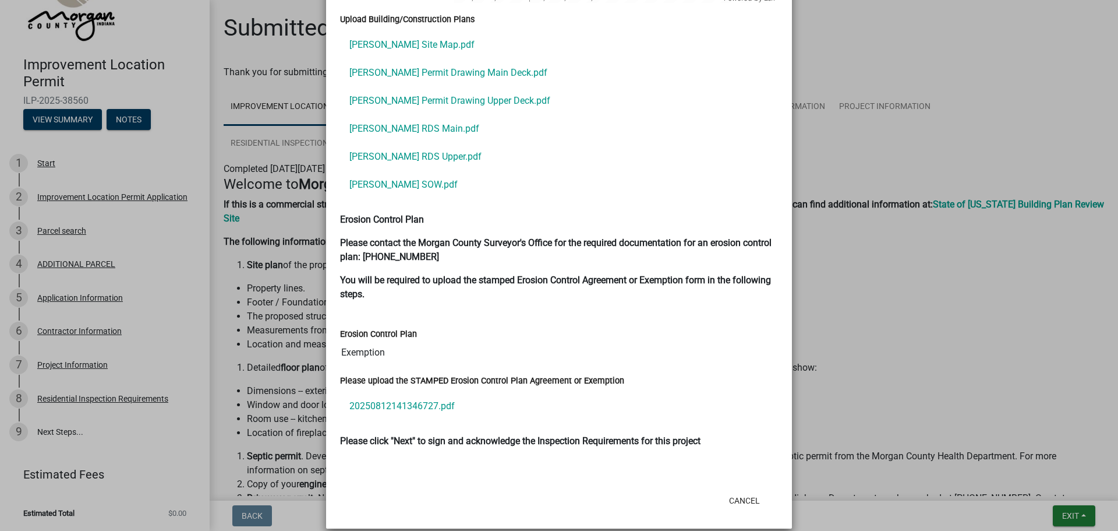
click at [968, 98] on ngb-modal-window "Summary × Printer Friendly Improvement Location Permit Application Parcel searc…" at bounding box center [559, 265] width 1118 height 531
